Goal: Information Seeking & Learning: Learn about a topic

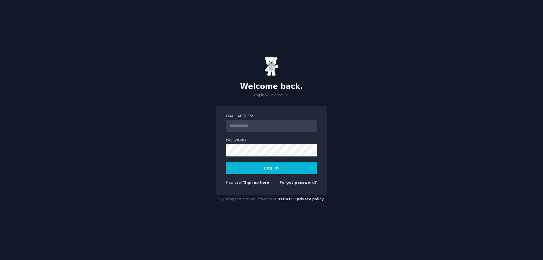
paste input "**********"
type input "**********"
click at [273, 166] on button "Log In" at bounding box center [271, 168] width 91 height 12
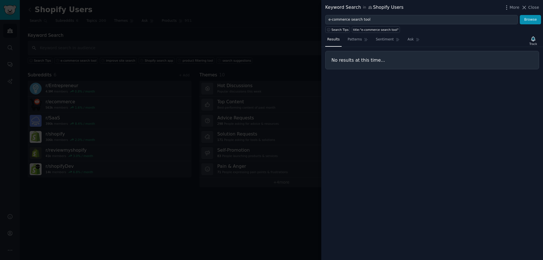
click at [266, 53] on div at bounding box center [271, 130] width 543 height 260
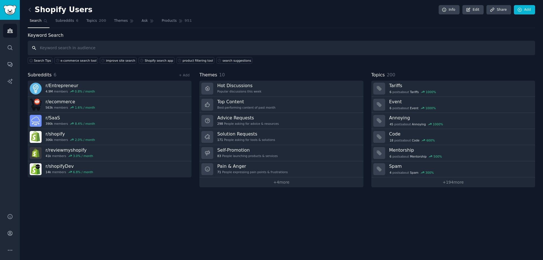
click at [61, 51] on input "text" at bounding box center [282, 48] width 508 height 14
type input "product search"
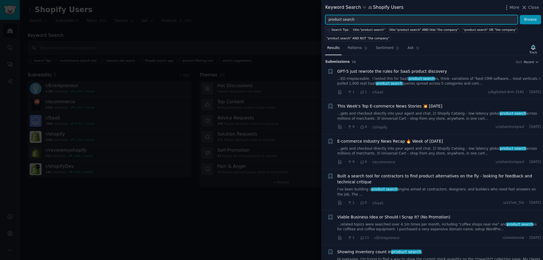
drag, startPoint x: 363, startPoint y: 22, endPoint x: 319, endPoint y: 18, distance: 44.6
click at [319, 18] on div "Keyword Search in Shopify Users More Close product search Browse Search Tips ti…" at bounding box center [271, 130] width 543 height 260
type input "shopify filters"
click at [520, 15] on button "Browse" at bounding box center [530, 20] width 21 height 10
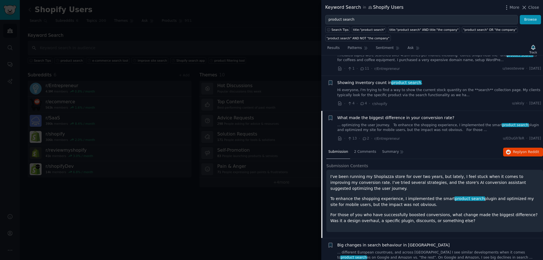
scroll to position [170, 0]
click at [420, 114] on span "What made the biggest difference in your conversion rate?" at bounding box center [396, 117] width 117 height 6
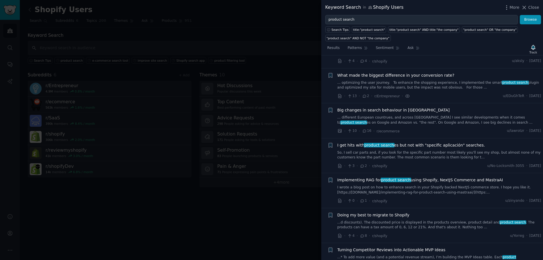
scroll to position [220, 0]
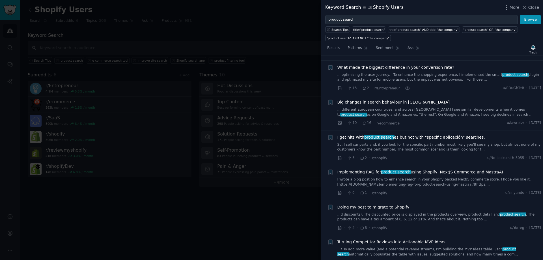
click at [429, 72] on link "... optimizing the user journey. To enhance the shopping experience, I implemen…" at bounding box center [440, 77] width 204 height 10
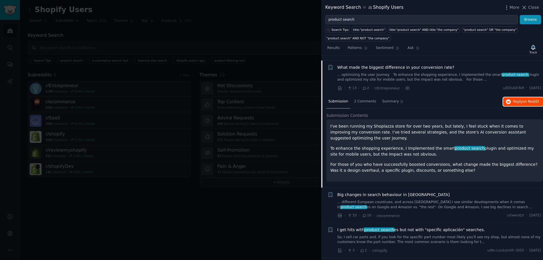
click at [531, 100] on span "on Reddit" at bounding box center [531, 102] width 16 height 4
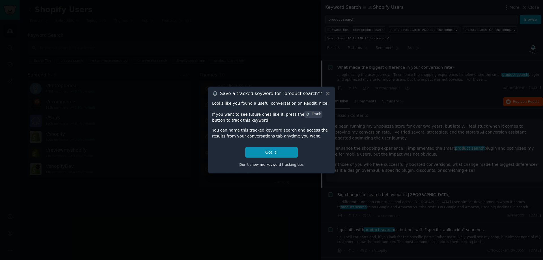
click at [326, 93] on icon at bounding box center [328, 94] width 6 height 6
